Goal: Find contact information: Find contact information

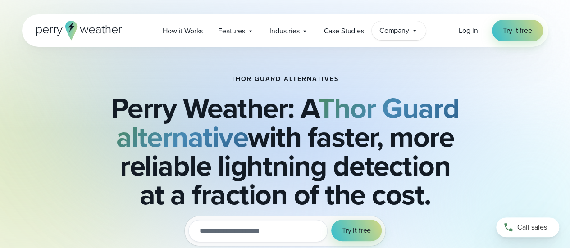
click at [392, 28] on span "Company" at bounding box center [394, 30] width 30 height 11
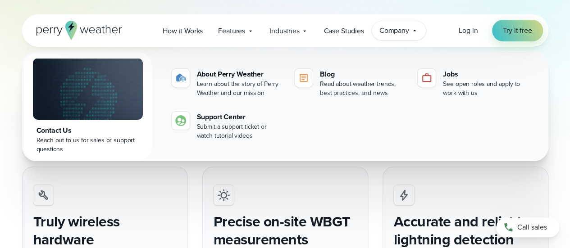
scroll to position [270, 0]
click at [240, 180] on div "Precise on-site WBGT measurements Perry Weather uses on-site commercial-grade W…" at bounding box center [285, 247] width 166 height 162
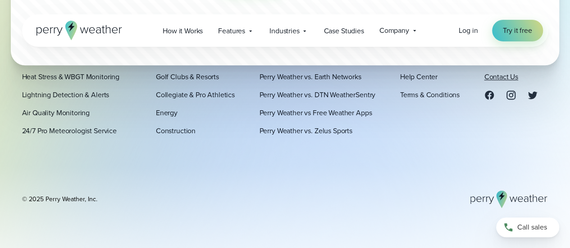
scroll to position [3982, 0]
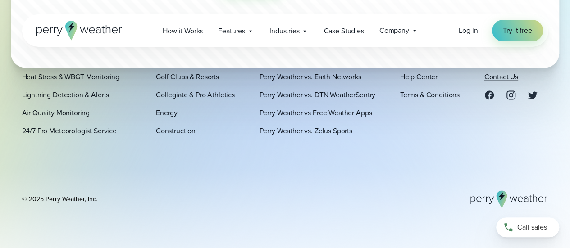
click at [501, 74] on link "Contact Us" at bounding box center [501, 77] width 34 height 11
